Goal: Check status: Check status

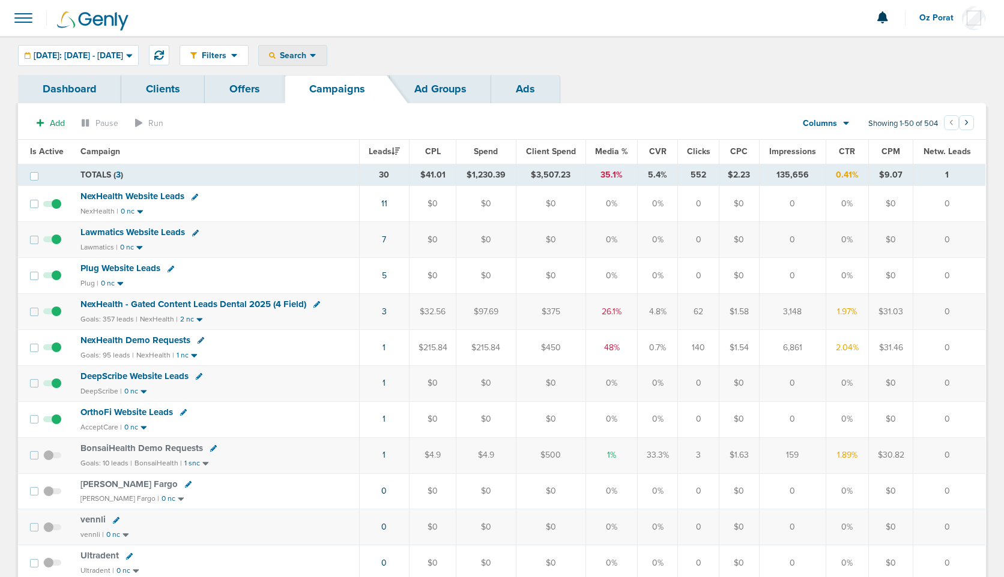
click at [325, 63] on div "Search" at bounding box center [293, 56] width 68 height 20
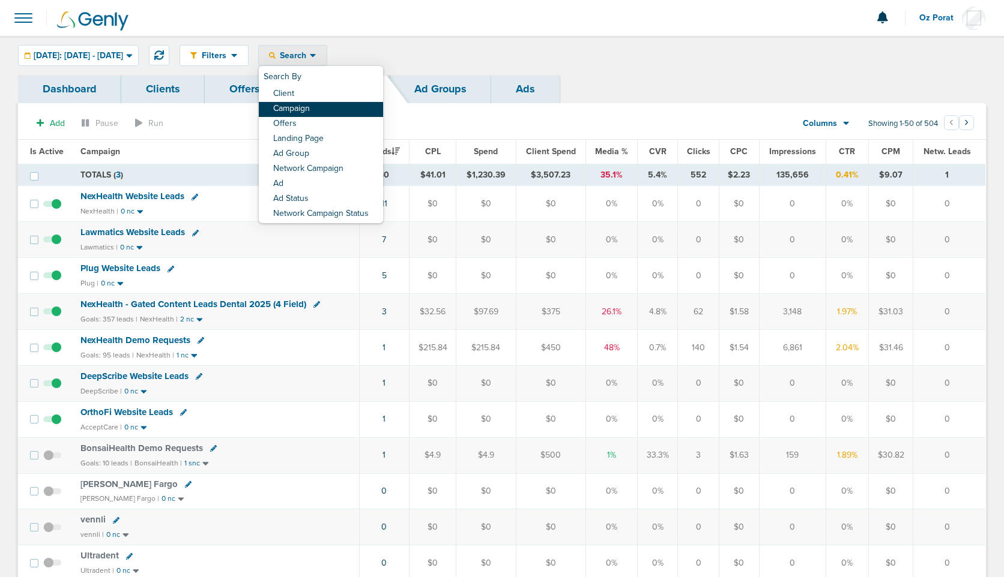
click at [340, 110] on link "Campaign" at bounding box center [321, 109] width 124 height 15
select select "cmpName"
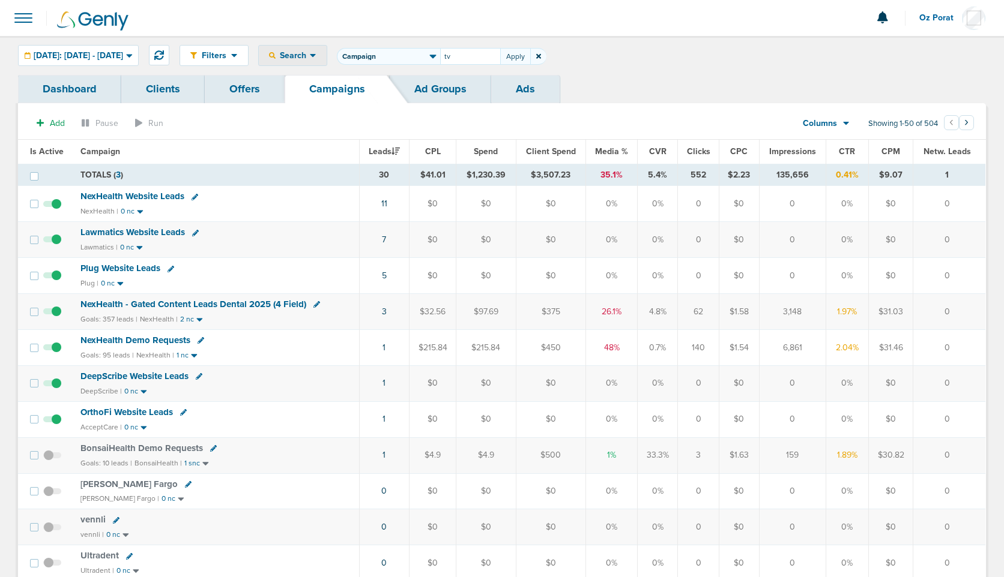
type input "tv"
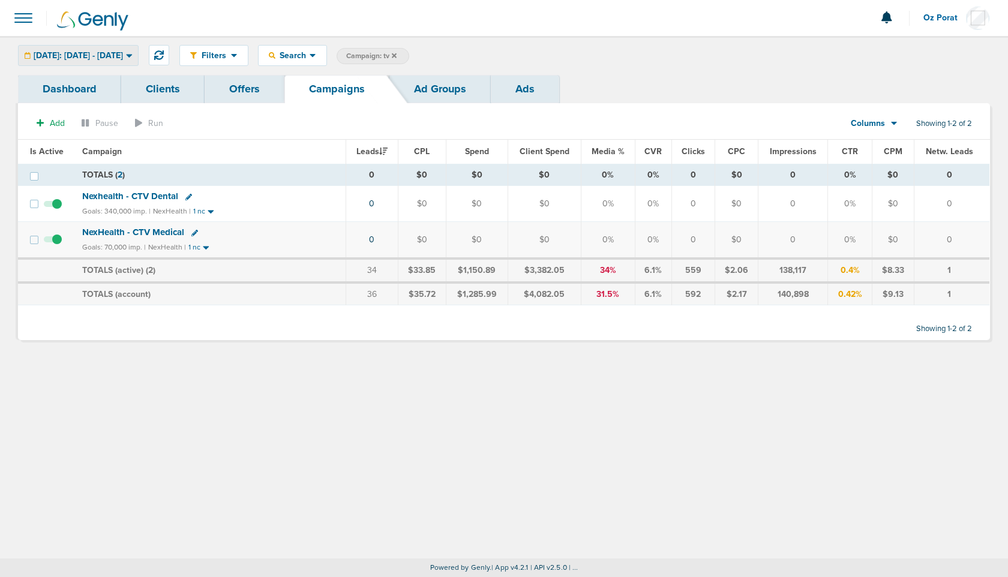
click at [92, 48] on div "[DATE]: [DATE] - [DATE]" at bounding box center [78, 56] width 119 height 20
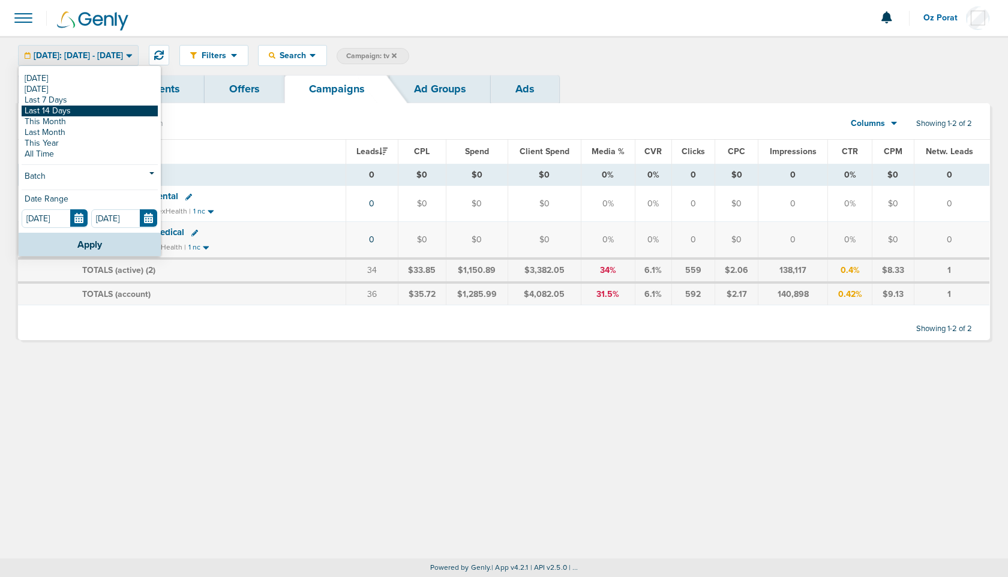
click at [74, 107] on link "Last 14 Days" at bounding box center [90, 111] width 136 height 11
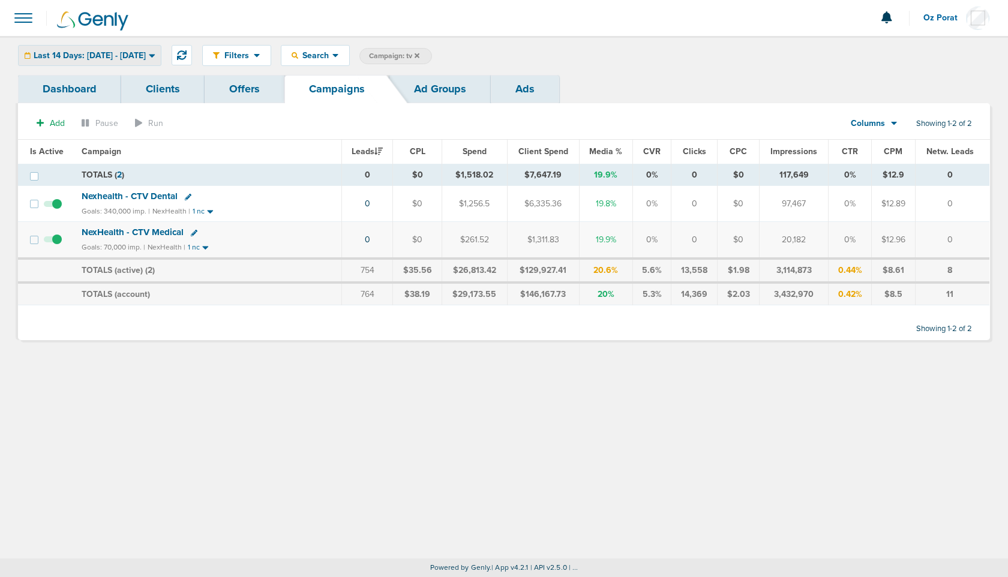
click at [80, 55] on span "Last 14 Days: [DATE] - [DATE]" at bounding box center [90, 56] width 112 height 8
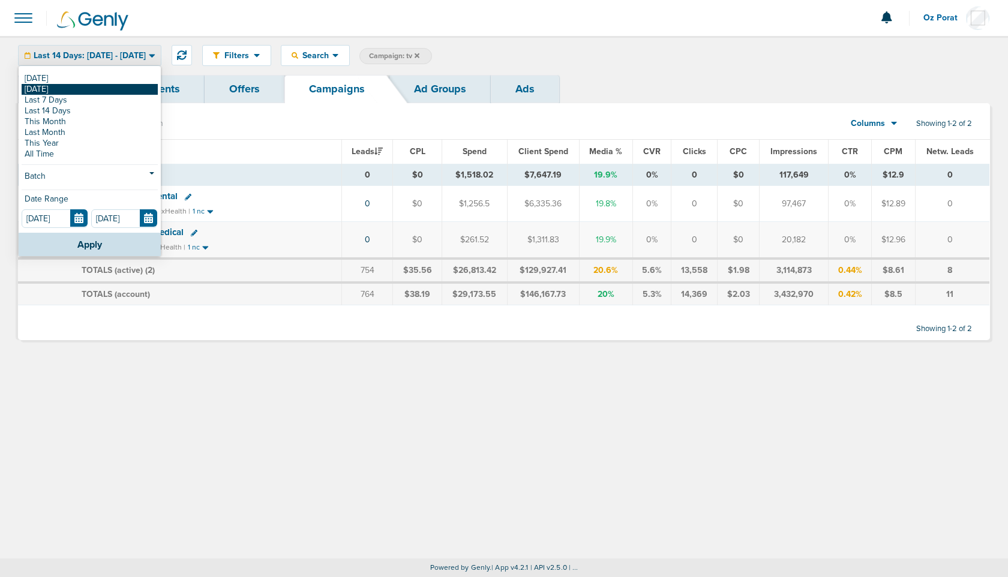
click at [71, 91] on link "[DATE]" at bounding box center [90, 89] width 136 height 11
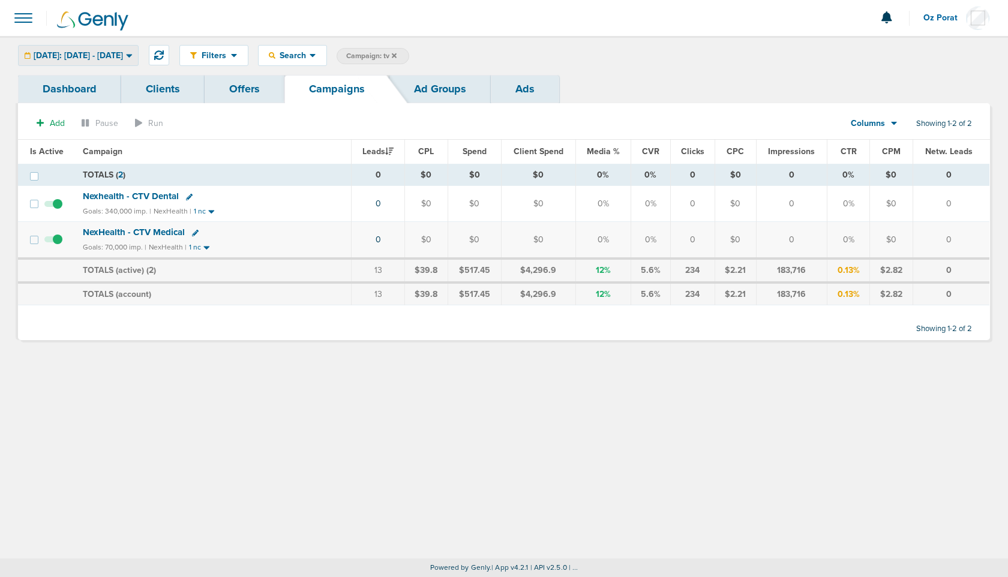
click at [119, 55] on span "[DATE]: [DATE] - [DATE]" at bounding box center [78, 56] width 89 height 8
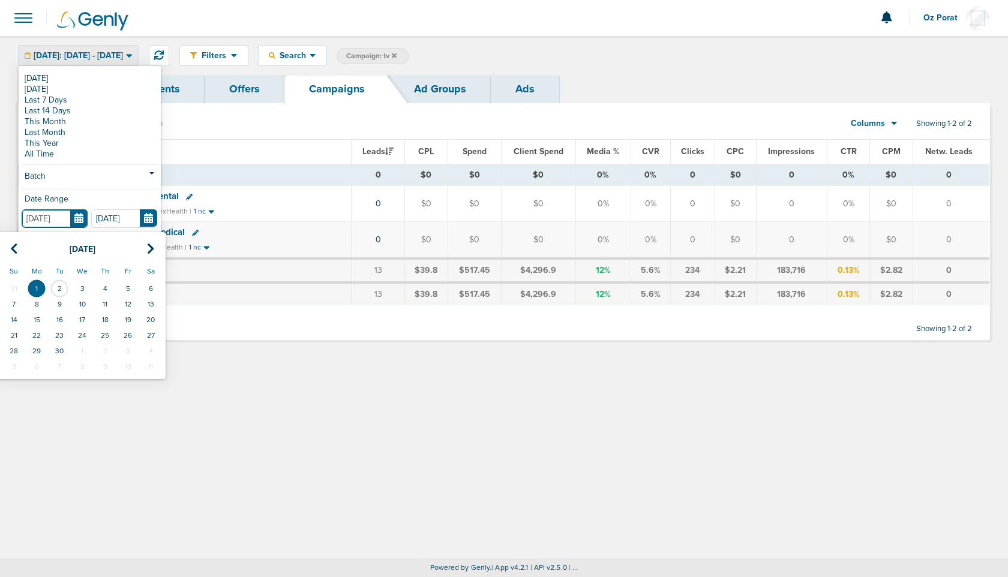
click at [80, 216] on input "[DATE]" at bounding box center [55, 219] width 66 height 19
click at [19, 253] on th at bounding box center [13, 249] width 23 height 25
click at [83, 354] on td "27" at bounding box center [82, 351] width 23 height 16
type input "[DATE]"
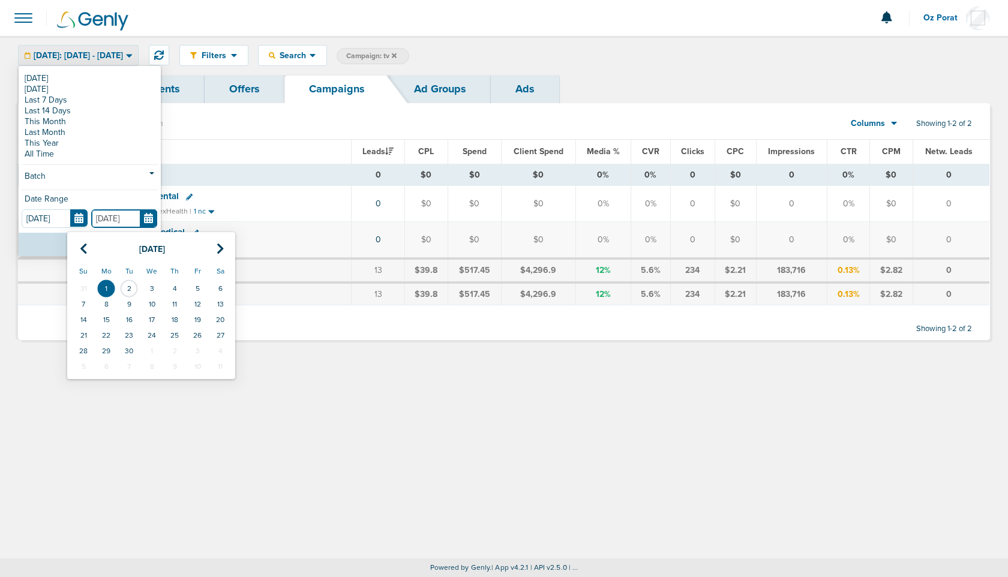
click at [148, 219] on input "[DATE]" at bounding box center [124, 219] width 66 height 19
click at [82, 240] on th at bounding box center [83, 249] width 23 height 25
click at [162, 356] on td "27" at bounding box center [151, 351] width 23 height 16
type input "[DATE]"
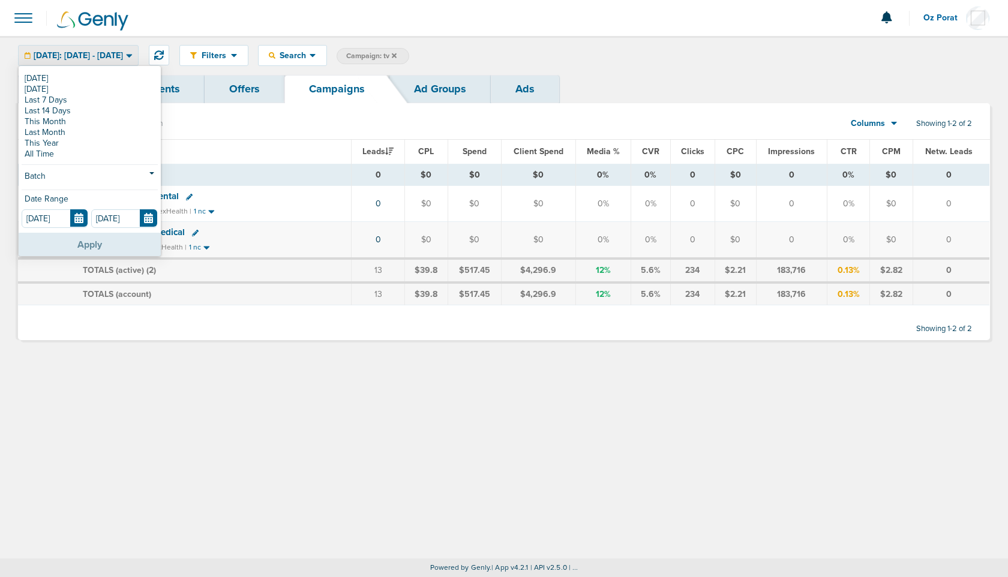
click at [74, 249] on button "Apply" at bounding box center [90, 244] width 142 height 23
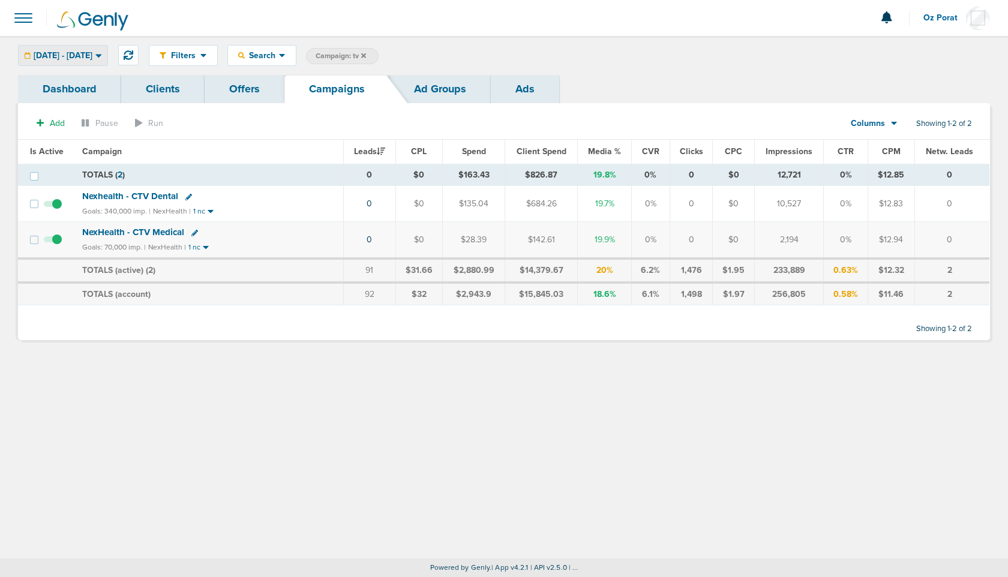
click at [91, 54] on span "[DATE] - [DATE]" at bounding box center [63, 56] width 59 height 8
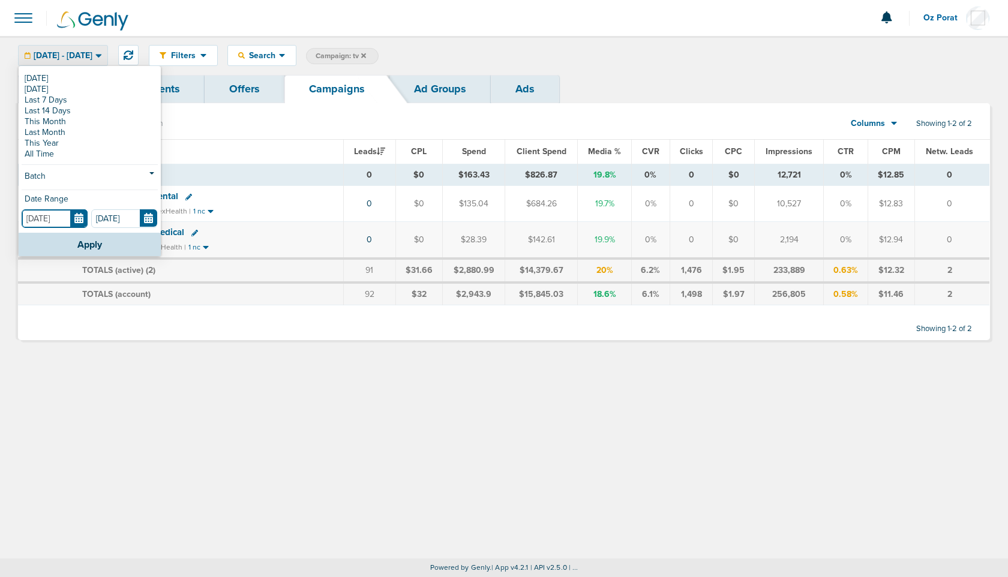
click at [82, 216] on input "[DATE]" at bounding box center [55, 219] width 66 height 19
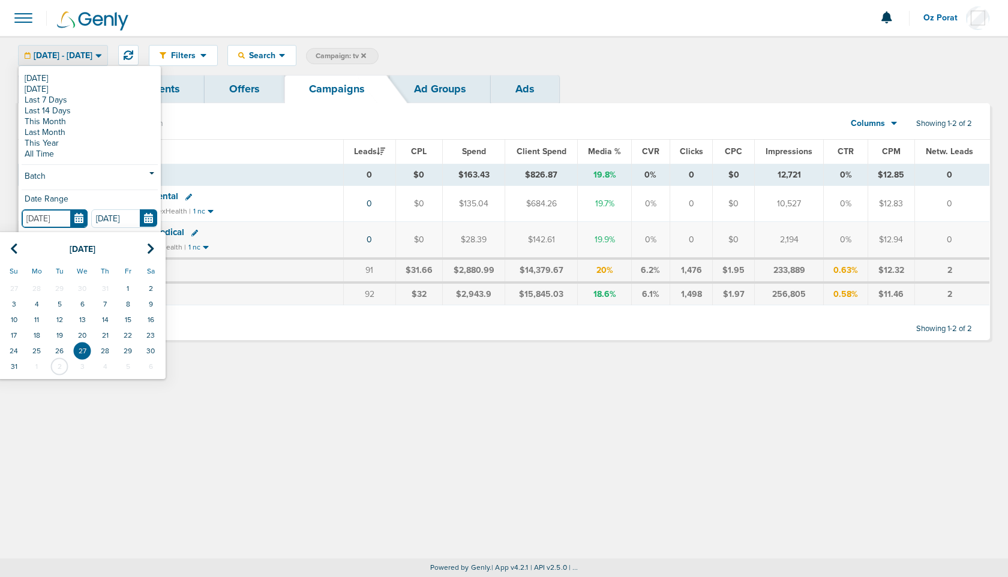
click at [104, 352] on td "28" at bounding box center [105, 351] width 23 height 16
type input "[DATE]"
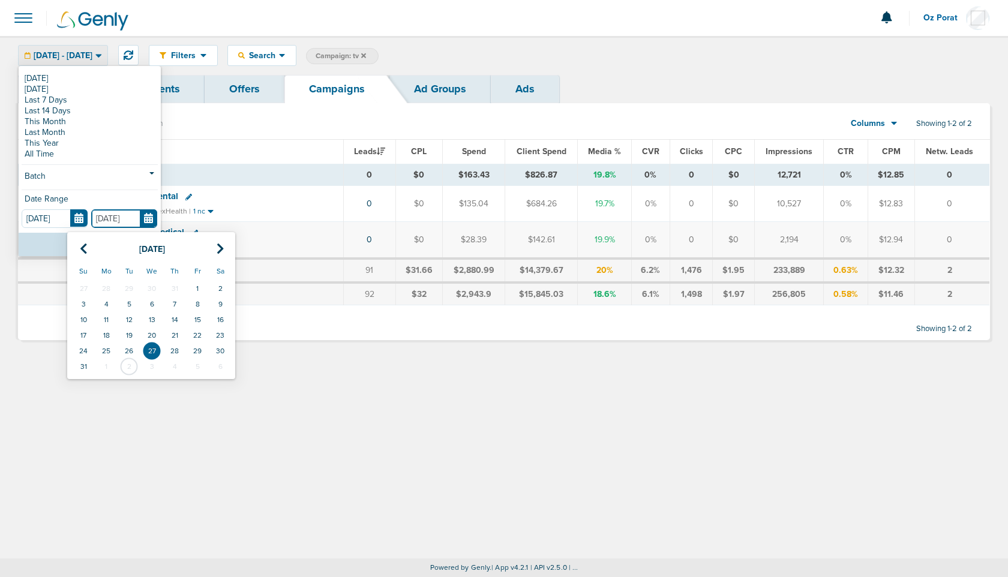
click at [148, 215] on input "[DATE]" at bounding box center [124, 219] width 66 height 19
click at [176, 353] on td "28" at bounding box center [174, 351] width 23 height 16
type input "[DATE]"
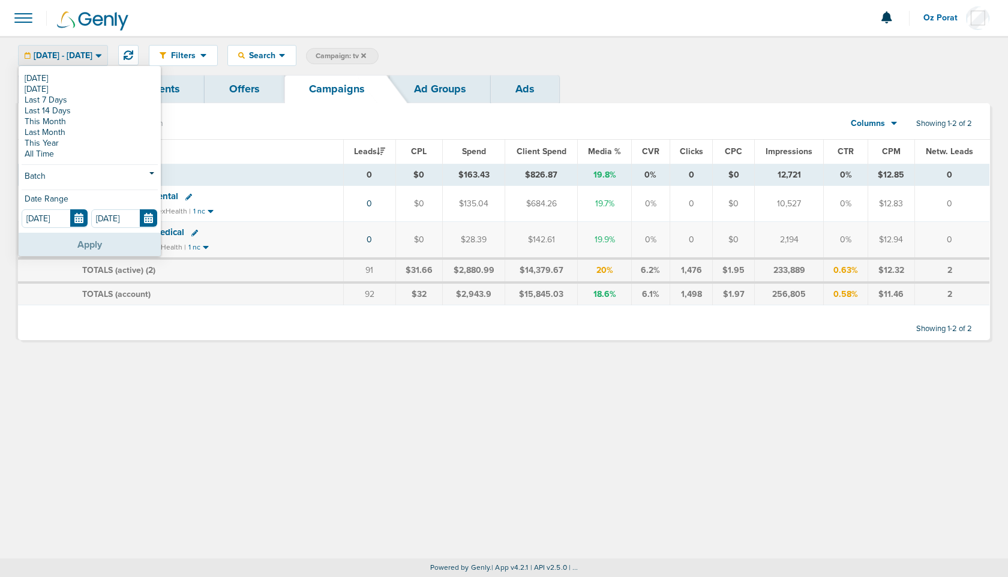
click at [86, 240] on button "Apply" at bounding box center [90, 244] width 142 height 23
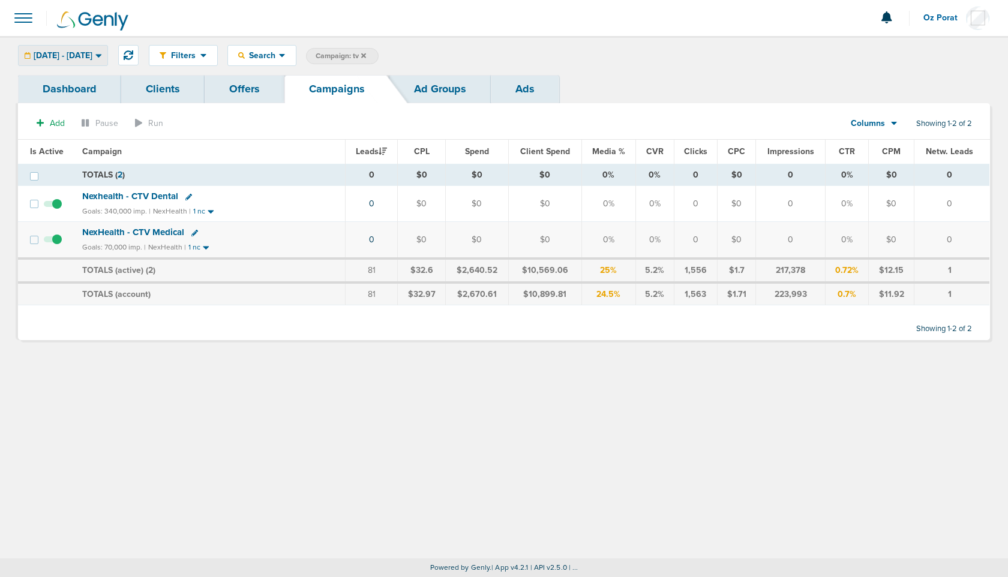
click at [90, 48] on div "[DATE] - [DATE]" at bounding box center [63, 56] width 89 height 20
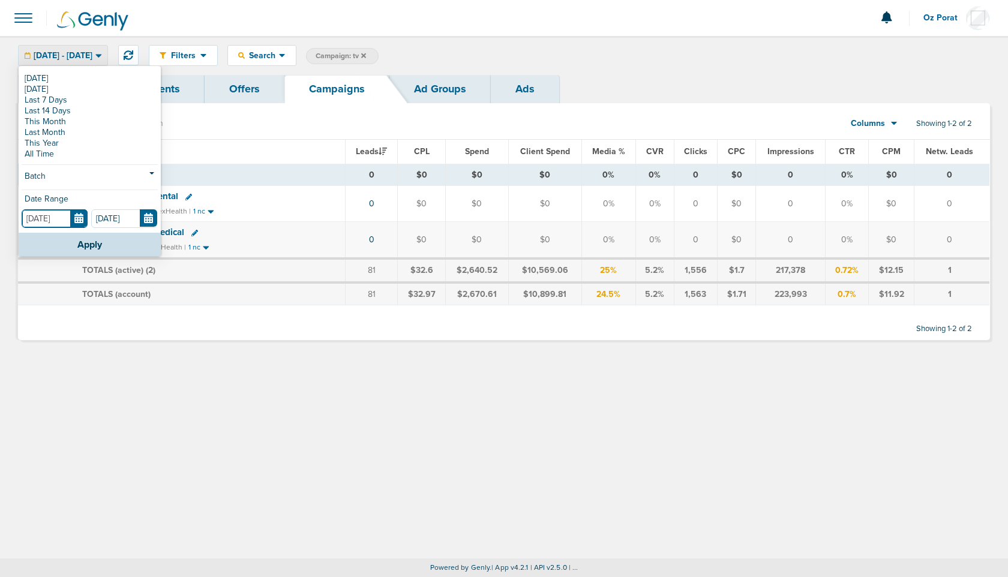
click at [80, 217] on input "[DATE]" at bounding box center [55, 219] width 66 height 19
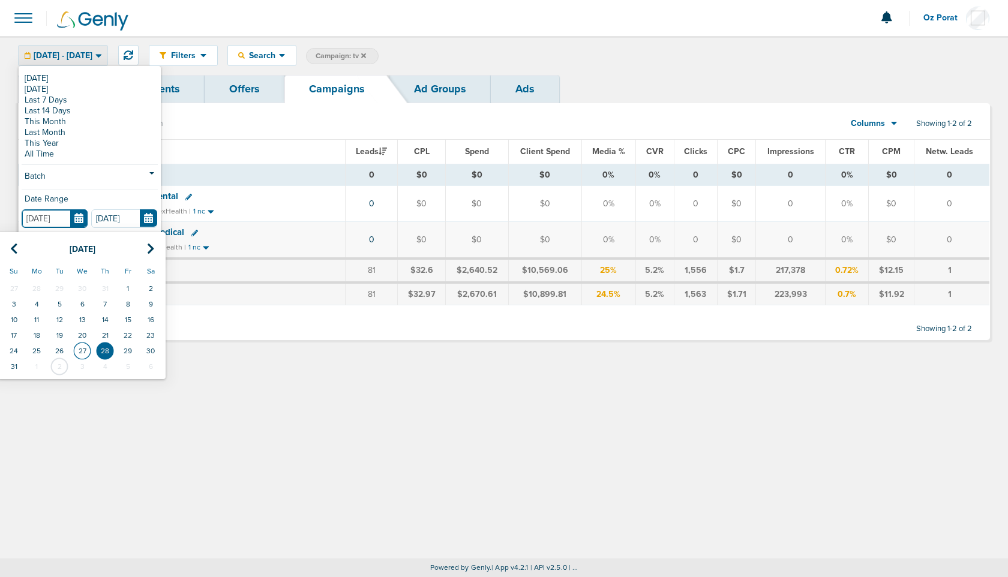
click at [81, 355] on td "27" at bounding box center [82, 351] width 23 height 16
type input "[DATE]"
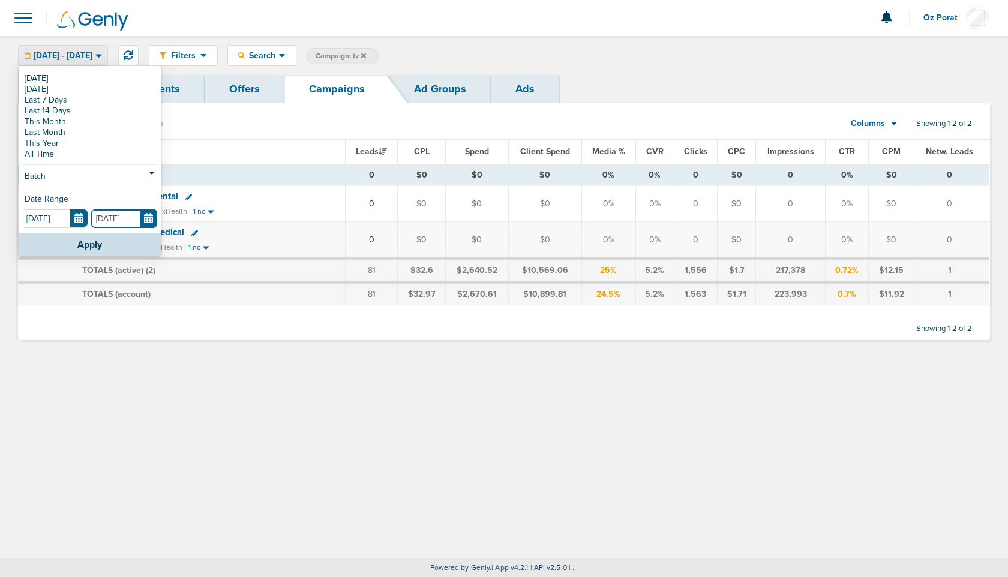
click at [146, 222] on input "[DATE]" at bounding box center [124, 219] width 66 height 19
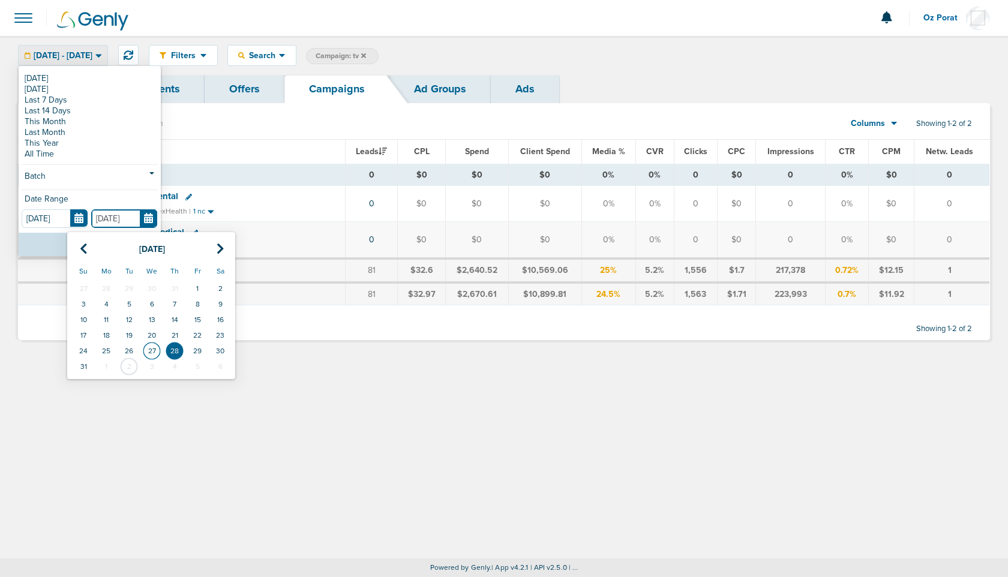
click at [153, 349] on td "27" at bounding box center [151, 351] width 23 height 16
type input "[DATE]"
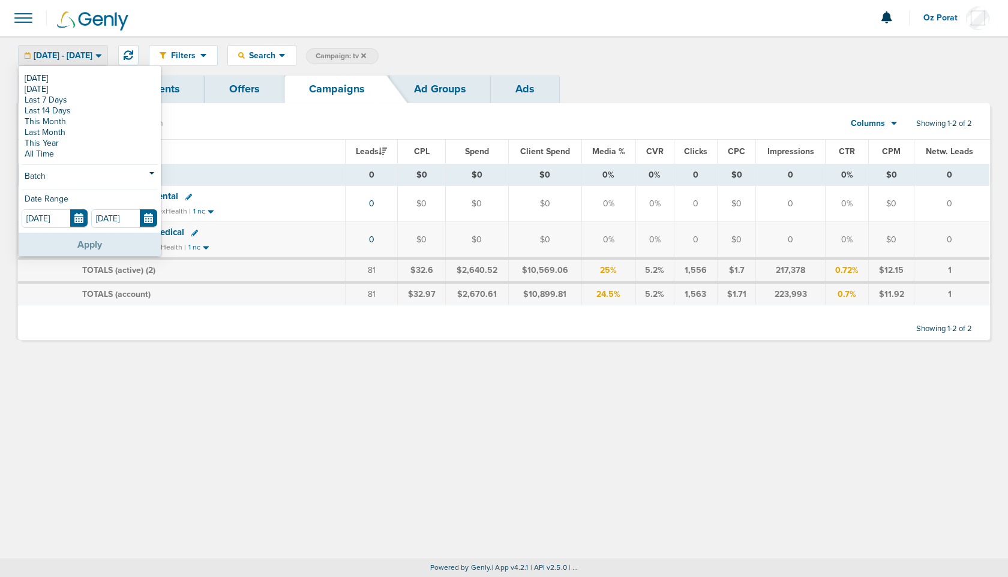
click at [100, 243] on button "Apply" at bounding box center [90, 244] width 142 height 23
